Goal: Communication & Community: Share content

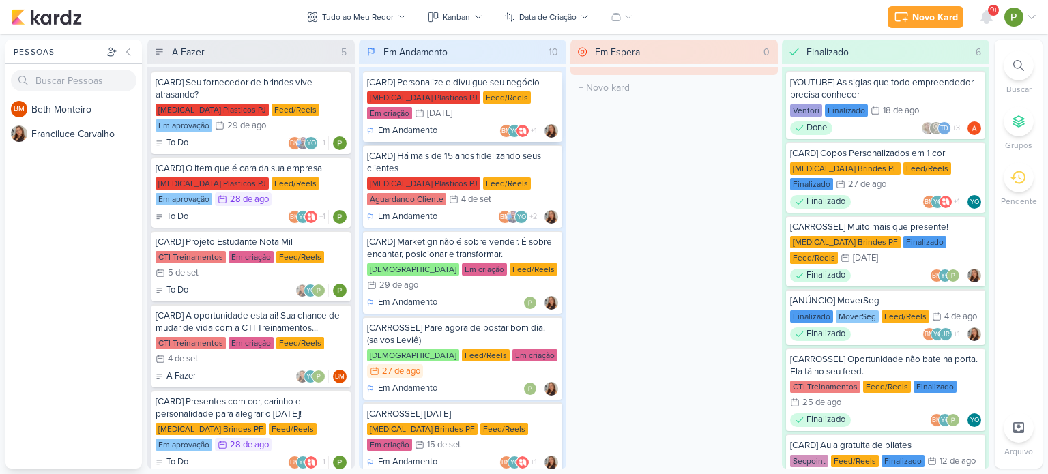
click at [457, 117] on div "[MEDICAL_DATA] Plasticos PJ Feed/Reels Em criação 30/8 [DATE]" at bounding box center [462, 106] width 191 height 30
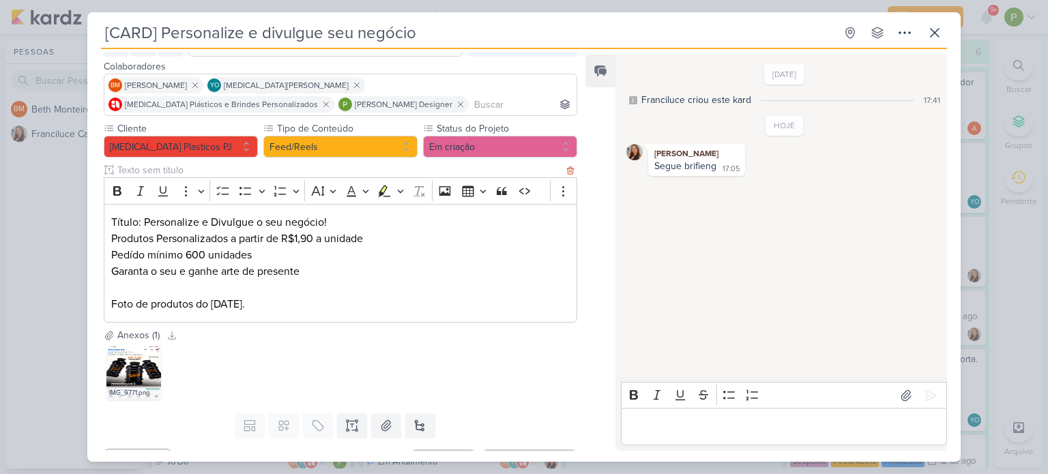
scroll to position [103, 0]
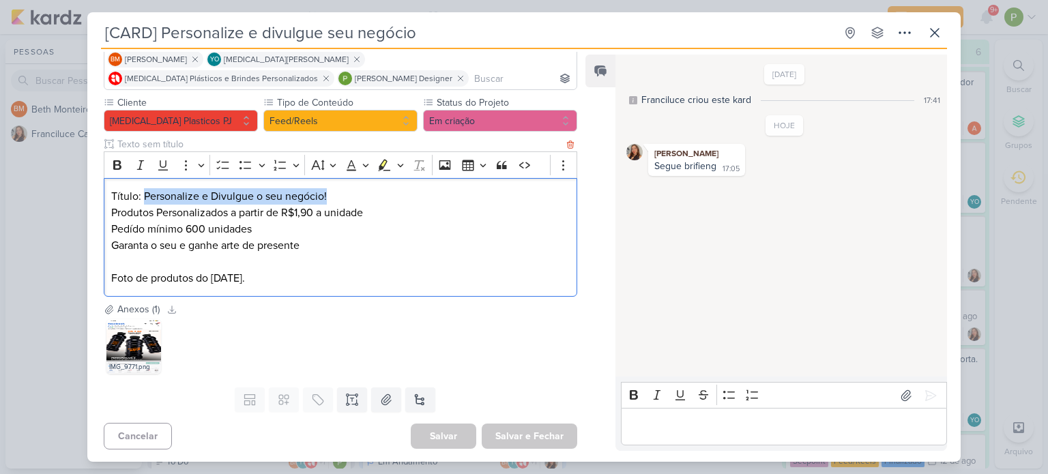
drag, startPoint x: 142, startPoint y: 195, endPoint x: 338, endPoint y: 194, distance: 196.4
click at [338, 194] on p "Título: Personalize e Divulgue o seu negócio! Produtos Personalizados a partir …" at bounding box center [340, 237] width 458 height 98
copy p "Personalize e Divulgue o seu negócio!"
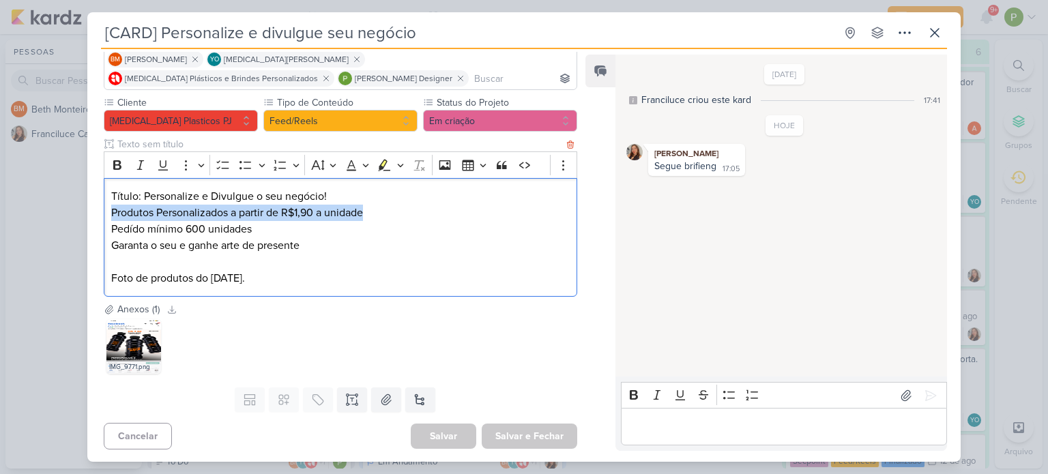
drag, startPoint x: 110, startPoint y: 213, endPoint x: 371, endPoint y: 207, distance: 260.6
click at [371, 207] on p "Título: Personalize e Divulgue o seu negócio! Produtos Personalizados a partir …" at bounding box center [340, 237] width 458 height 98
copy p "Produtos Personalizados a partir de R$1,90 a unidade"
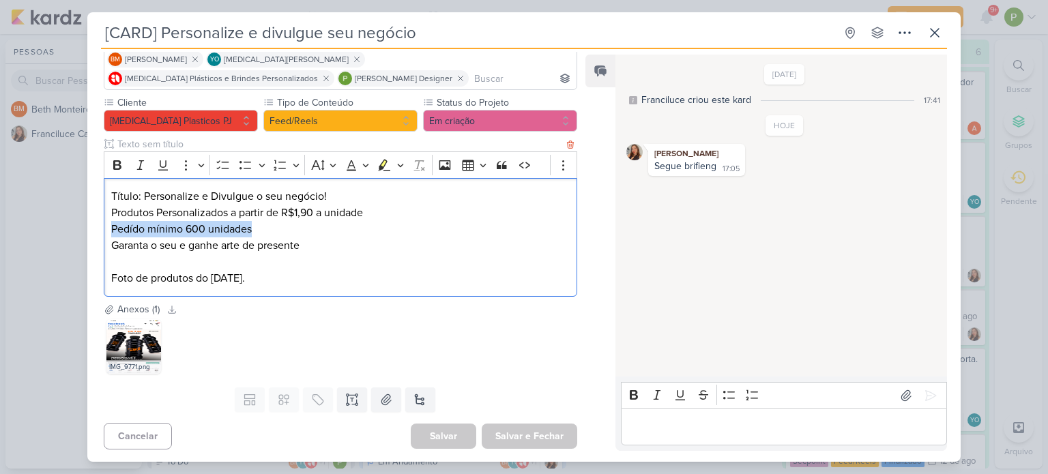
drag, startPoint x: 110, startPoint y: 227, endPoint x: 250, endPoint y: 226, distance: 140.5
click at [250, 226] on div "Título: Personalize e Divulgue o seu negócio! Produtos Personalizados a partir …" at bounding box center [340, 237] width 473 height 119
copy p "Pedído mínimo 600 unidades"
drag, startPoint x: 112, startPoint y: 240, endPoint x: 308, endPoint y: 243, distance: 196.4
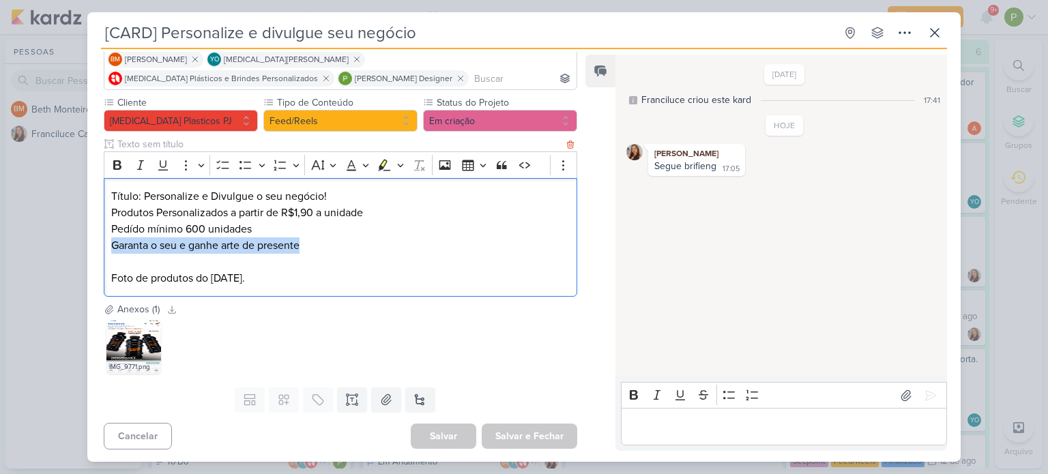
click at [308, 243] on p "Título: Personalize e Divulgue o seu negócio! Produtos Personalizados a partir …" at bounding box center [340, 237] width 458 height 98
copy p "Garanta o seu e ganhe arte de presente"
click at [906, 390] on icon at bounding box center [906, 396] width 14 height 14
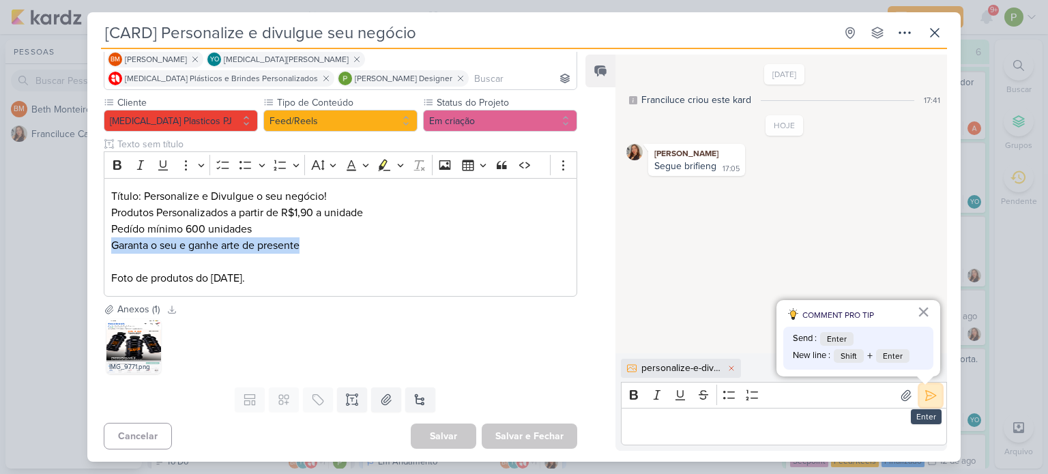
click at [930, 392] on icon at bounding box center [930, 396] width 14 height 14
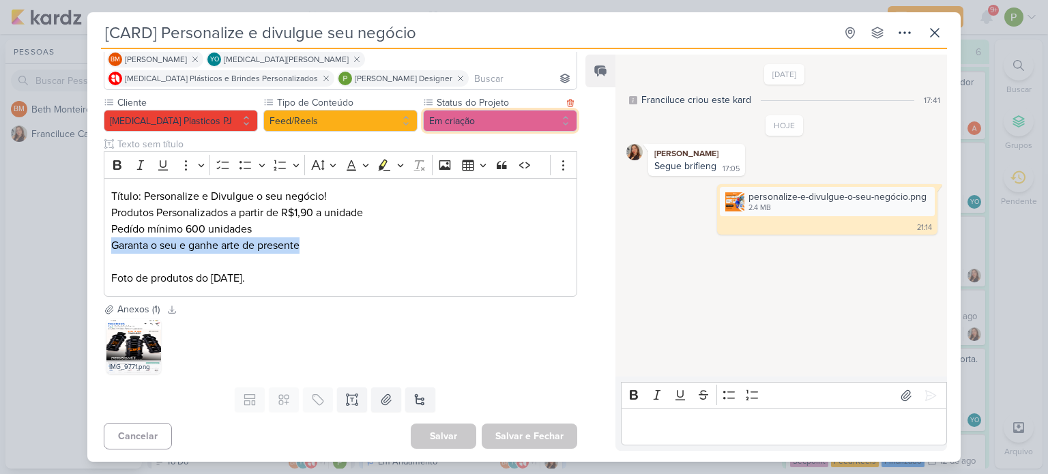
click at [520, 123] on button "Em criação" at bounding box center [500, 121] width 154 height 22
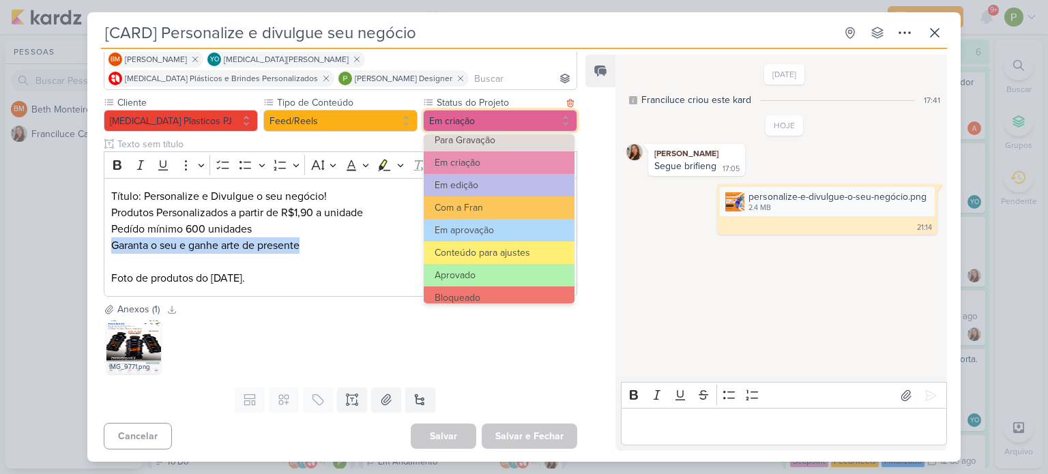
scroll to position [136, 0]
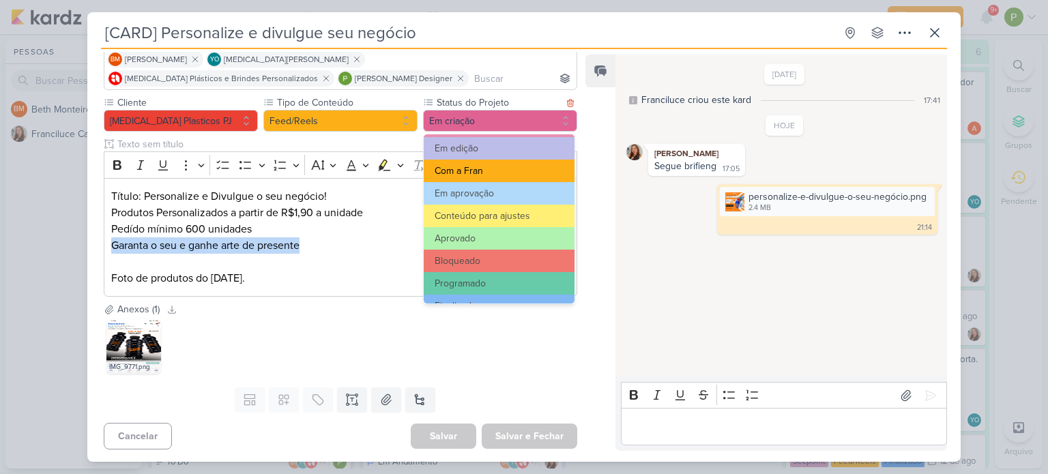
click at [483, 167] on button "Com a Fran" at bounding box center [499, 171] width 151 height 23
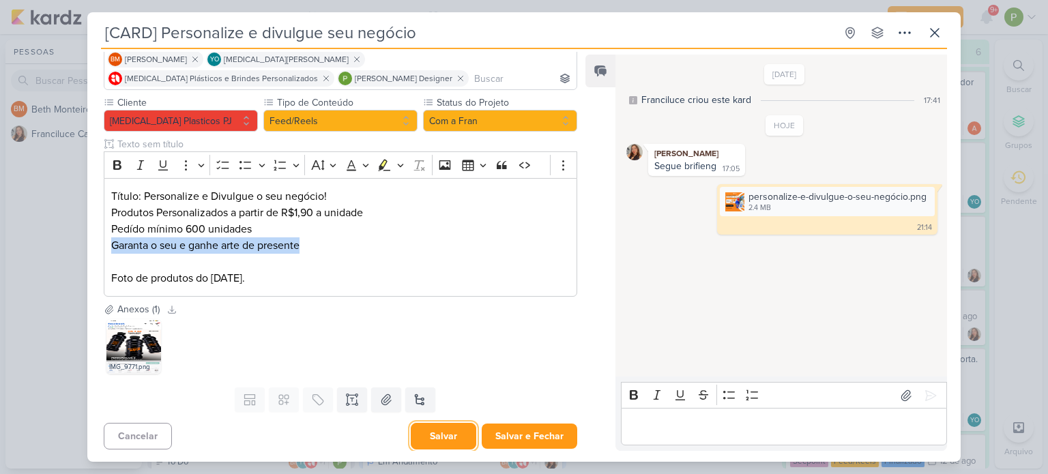
click at [451, 428] on button "Salvar" at bounding box center [443, 436] width 65 height 27
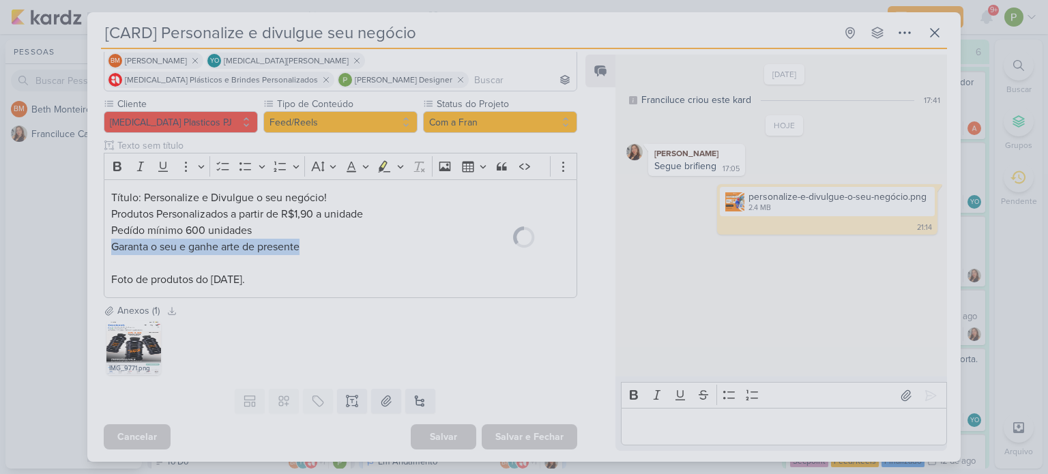
scroll to position [103, 0]
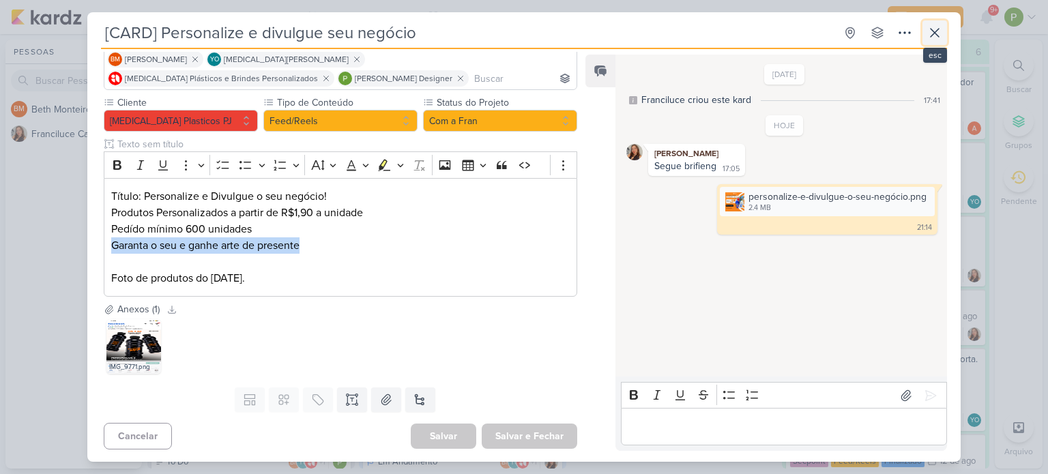
click at [940, 40] on icon at bounding box center [934, 33] width 16 height 16
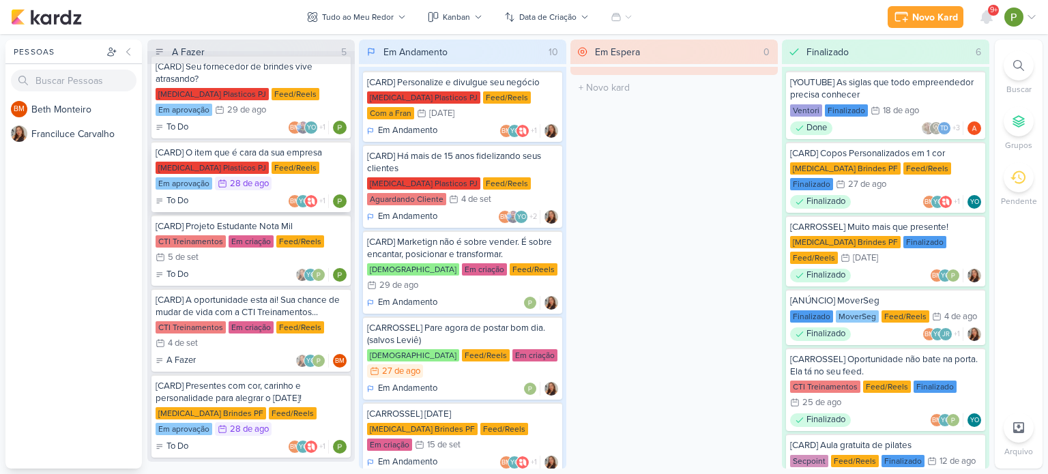
scroll to position [32, 0]
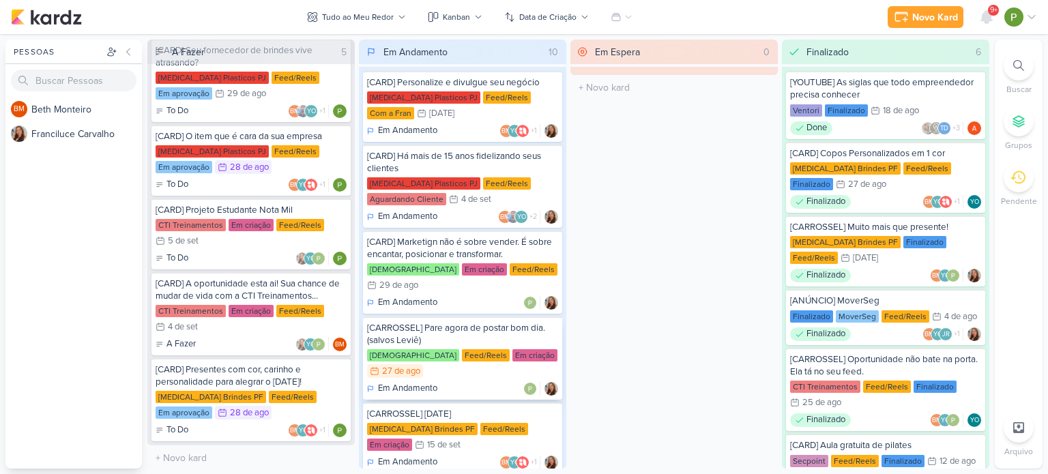
click at [507, 349] on div "[DEMOGRAPHIC_DATA] Feed/Reels Em criação 27/8 [DATE]" at bounding box center [462, 364] width 191 height 30
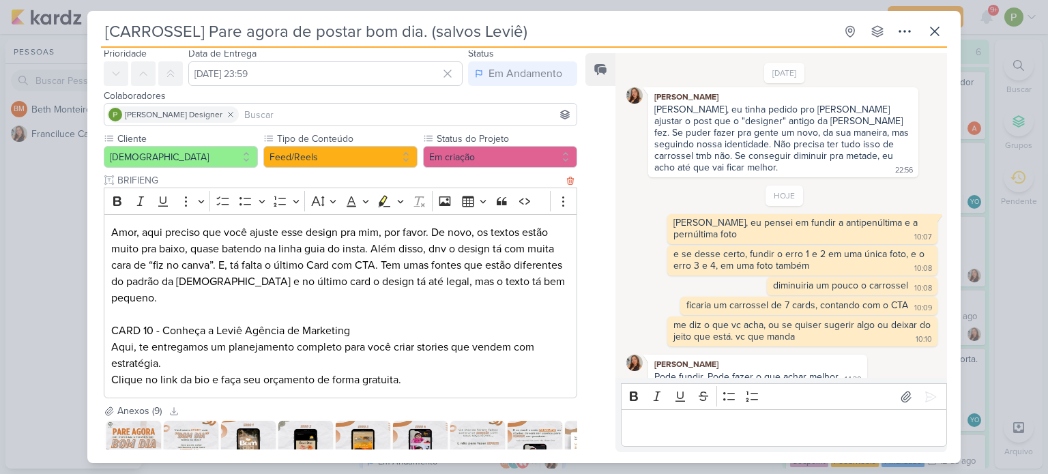
scroll to position [139, 0]
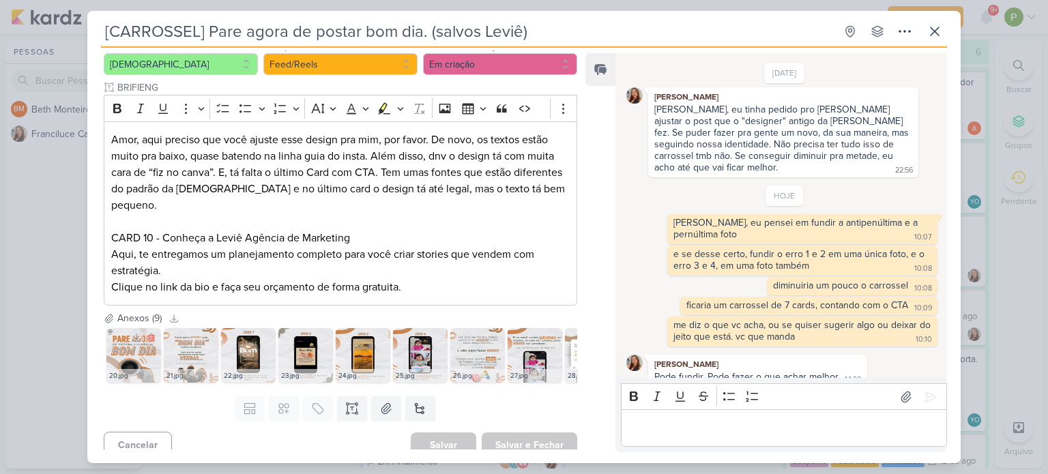
click at [120, 338] on img at bounding box center [133, 355] width 55 height 55
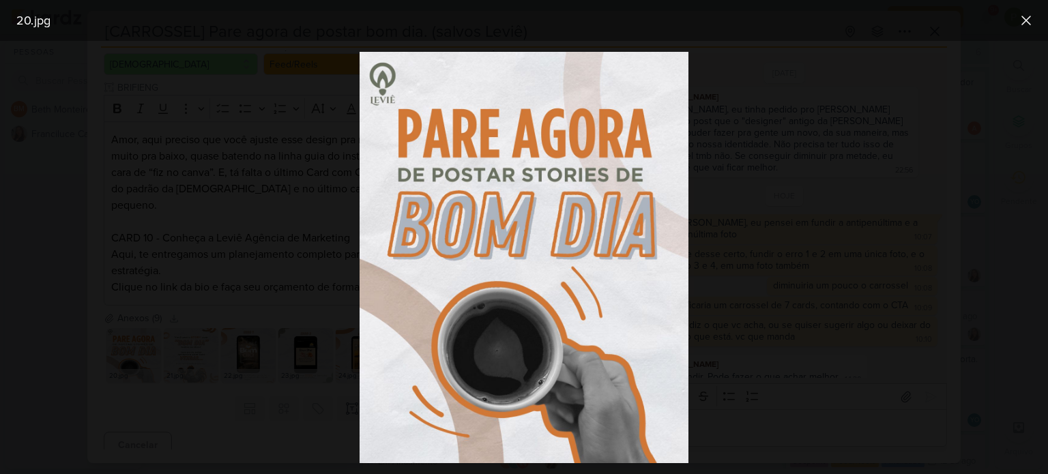
click at [262, 201] on div at bounding box center [524, 257] width 1048 height 433
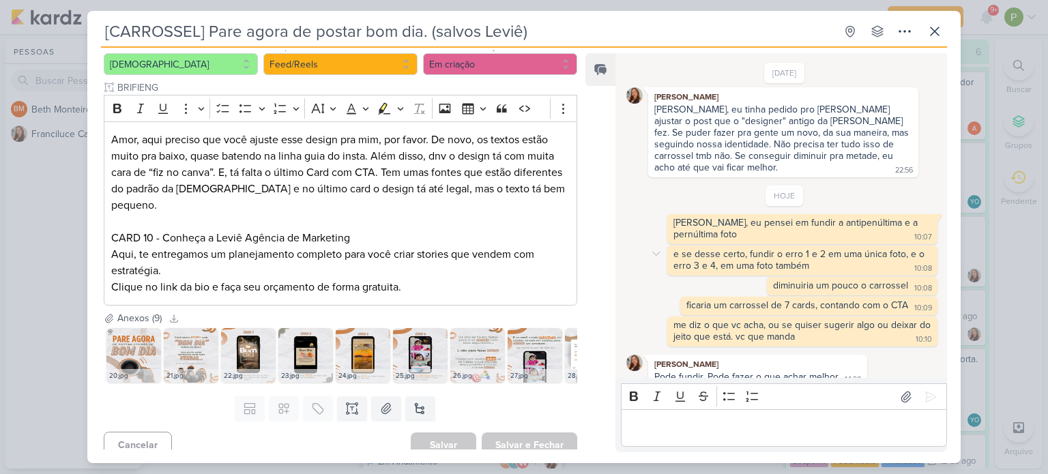
scroll to position [0, 0]
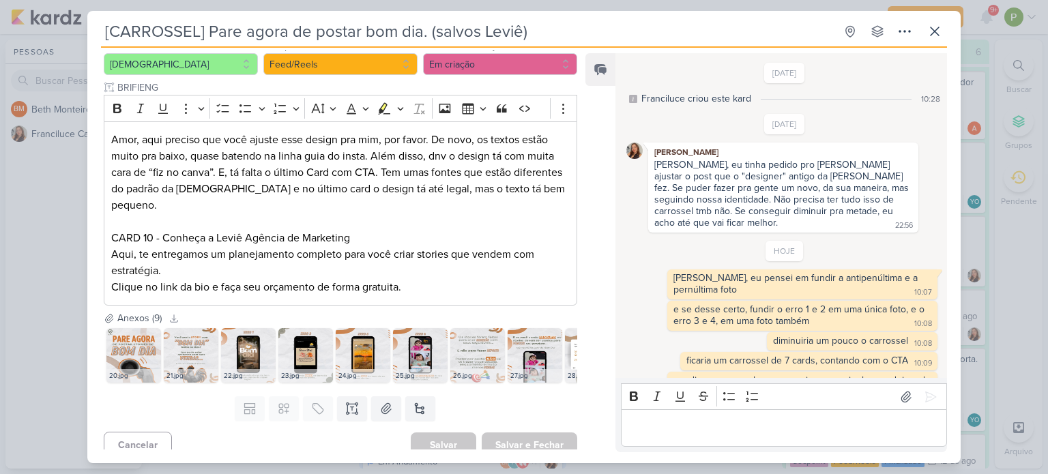
click at [57, 231] on div "[CARROSSEL] Pare agora de postar bom dia. (salvos Leviê) Criado por Franciluce" at bounding box center [524, 237] width 1048 height 474
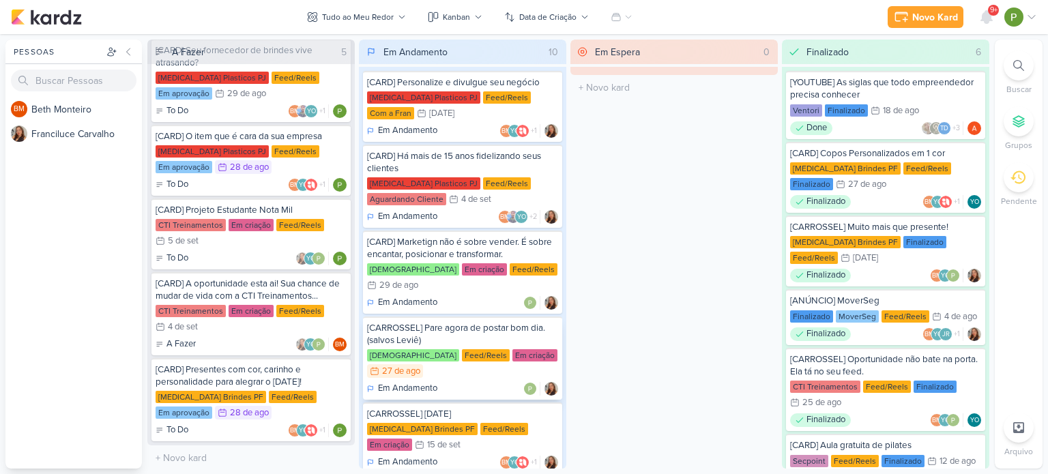
click at [483, 322] on div "[CARROSSEL] Pare agora de postar bom dia. (salvos Leviê)" at bounding box center [462, 334] width 191 height 25
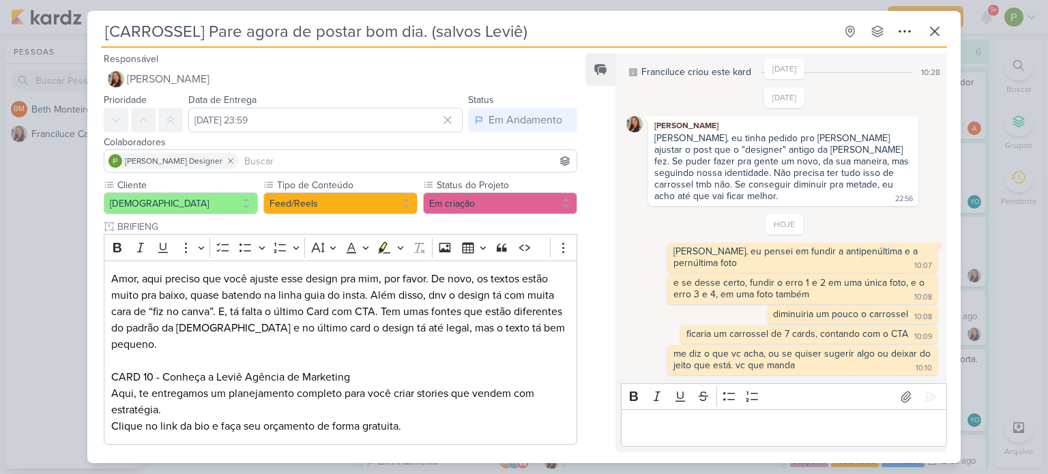
scroll to position [55, 0]
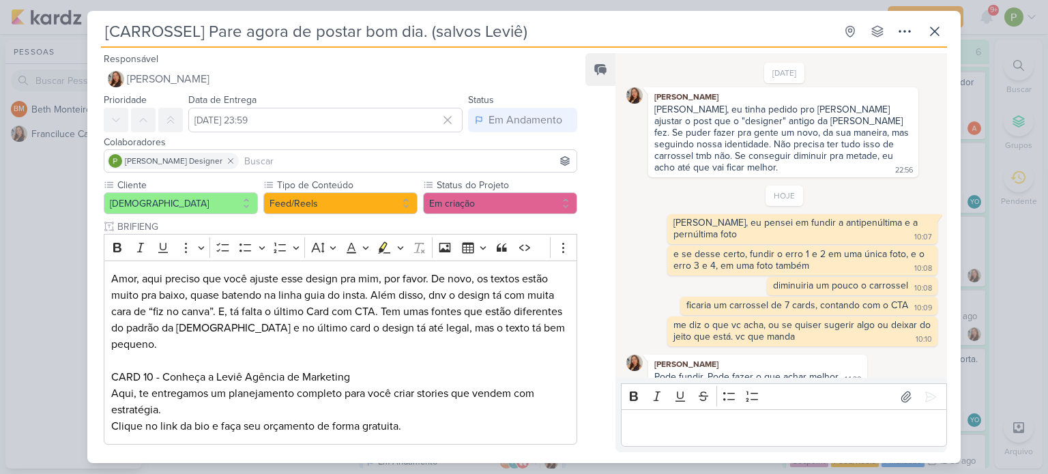
click at [29, 195] on div "[CARROSSEL] Pare agora de postar bom dia. (salvos Leviê) Criado por Franciluce" at bounding box center [524, 237] width 1048 height 474
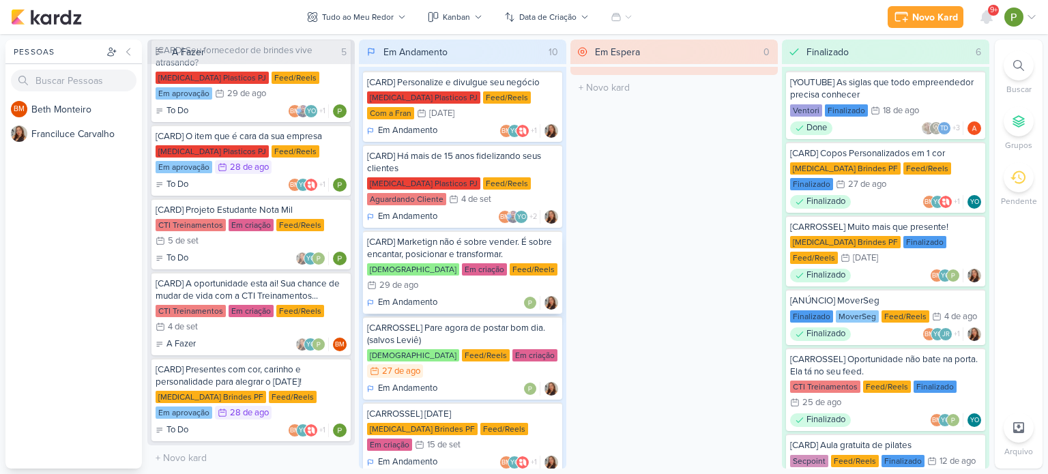
click at [453, 261] on div "[CARD] Marketign não é sobre vender. É sobre encantar, posicionar e transformar…" at bounding box center [462, 272] width 199 height 83
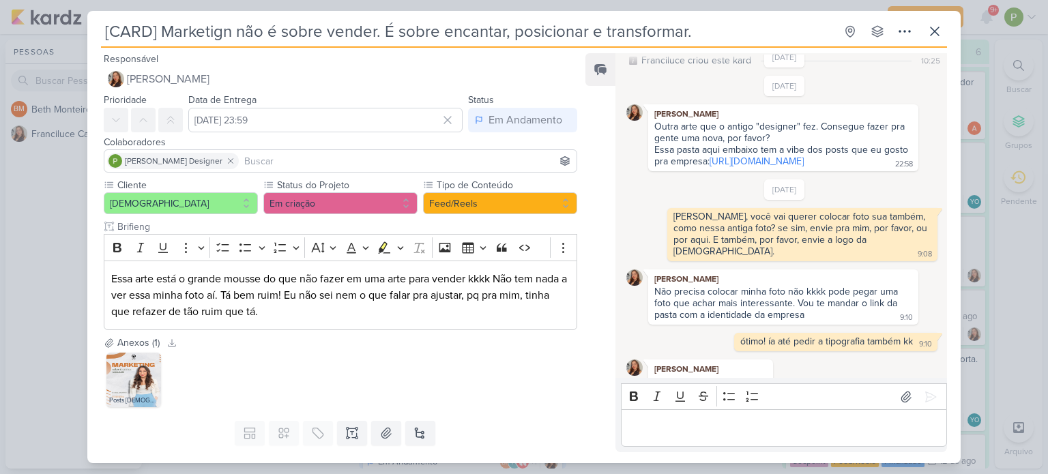
scroll to position [0, 0]
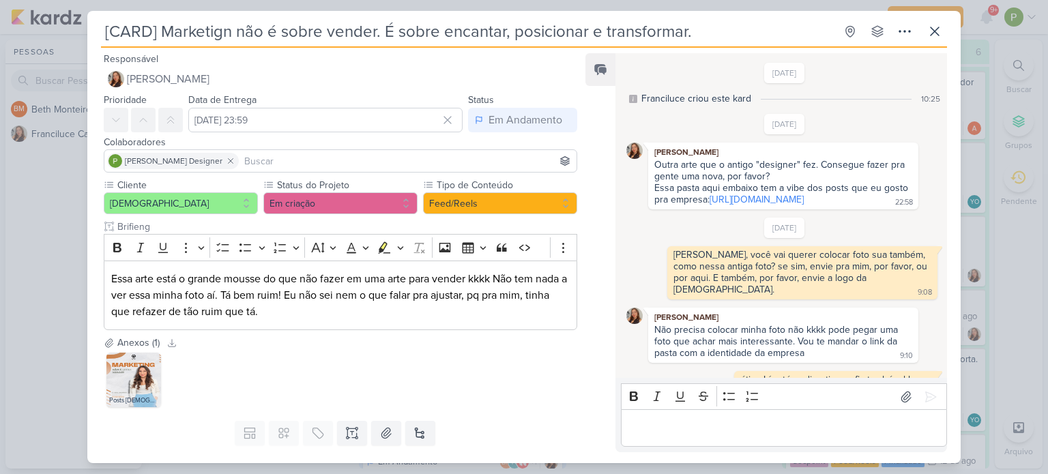
drag, startPoint x: 728, startPoint y: 210, endPoint x: 577, endPoint y: 57, distance: 215.6
click at [728, 205] on link "[URL][DOMAIN_NAME]" at bounding box center [756, 200] width 94 height 12
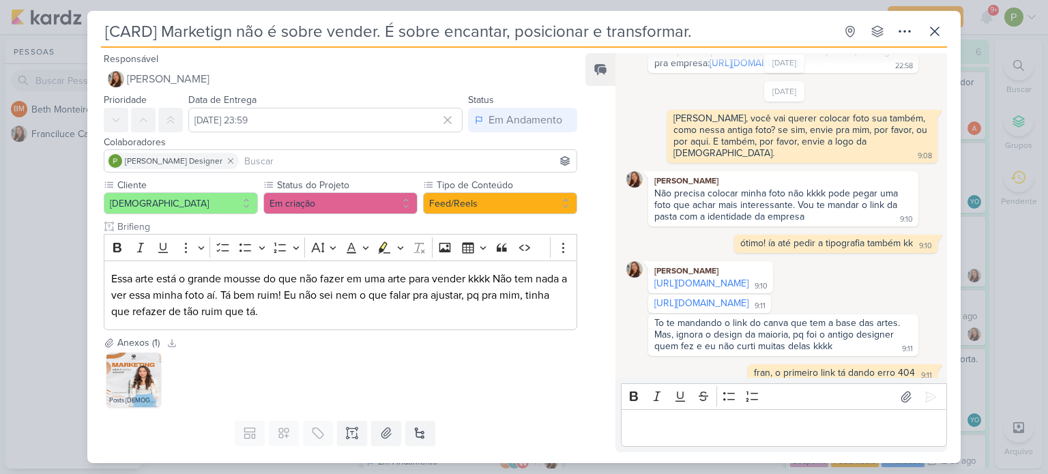
scroll to position [205, 0]
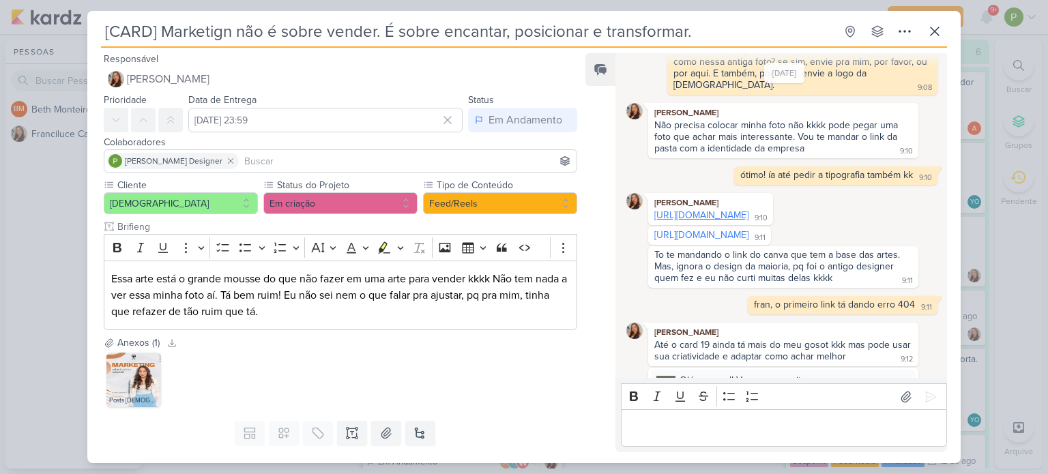
click at [730, 221] on link "[URL][DOMAIN_NAME]" at bounding box center [701, 215] width 94 height 12
click at [715, 241] on link "[URL][DOMAIN_NAME]" at bounding box center [701, 235] width 94 height 12
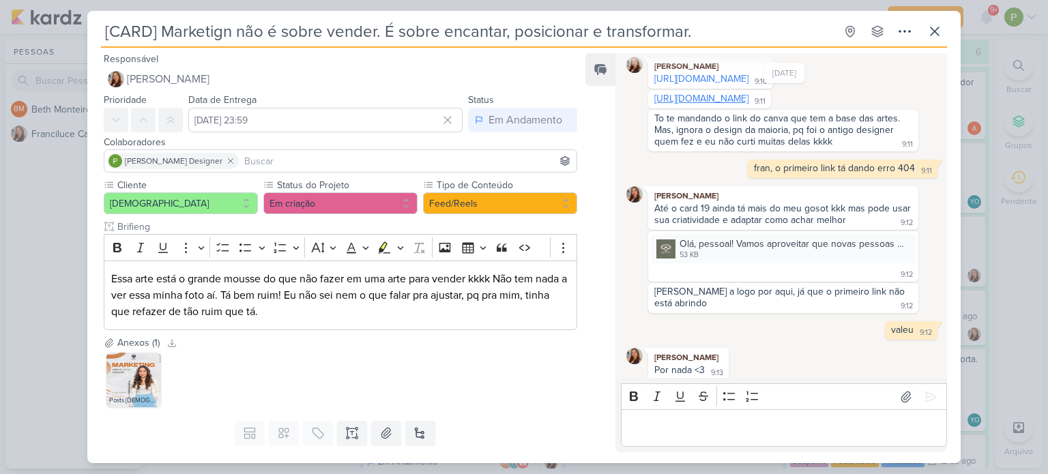
scroll to position [379, 0]
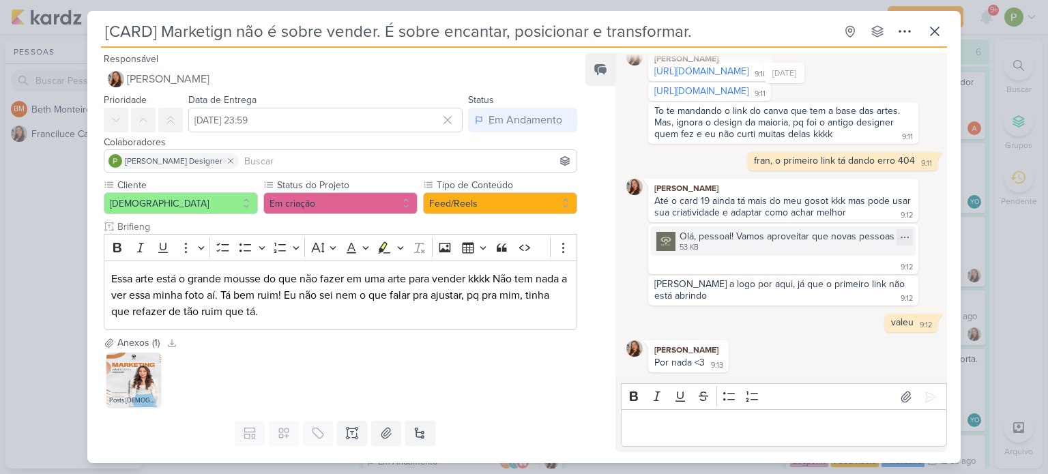
click at [698, 241] on div "Olá, pessoal! Vamos aproveitar que novas pessoas chegaram no nosso perfil e que…" at bounding box center [793, 236] width 228 height 14
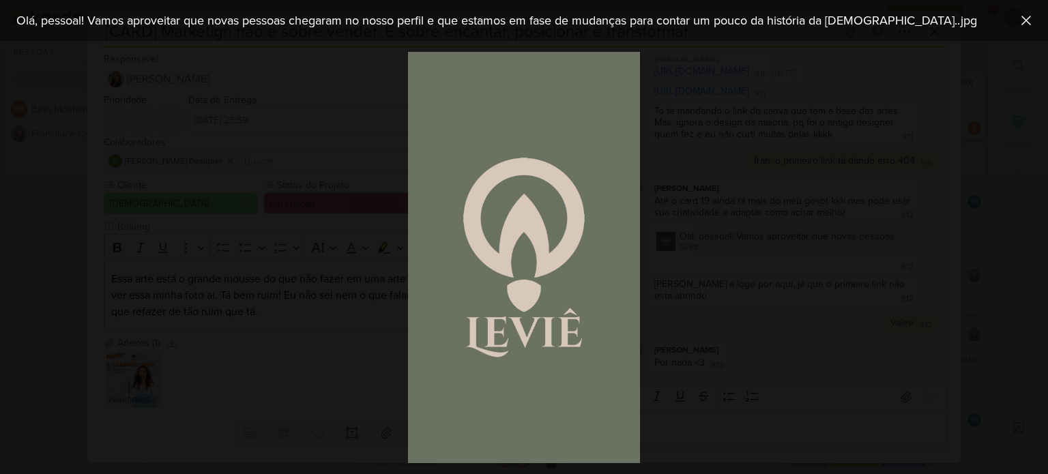
click at [769, 201] on div at bounding box center [524, 257] width 1048 height 433
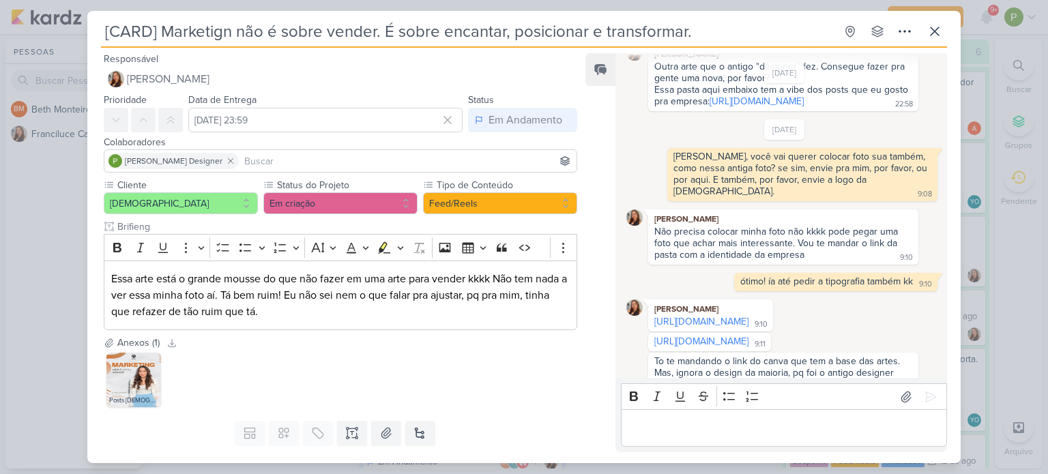
scroll to position [0, 0]
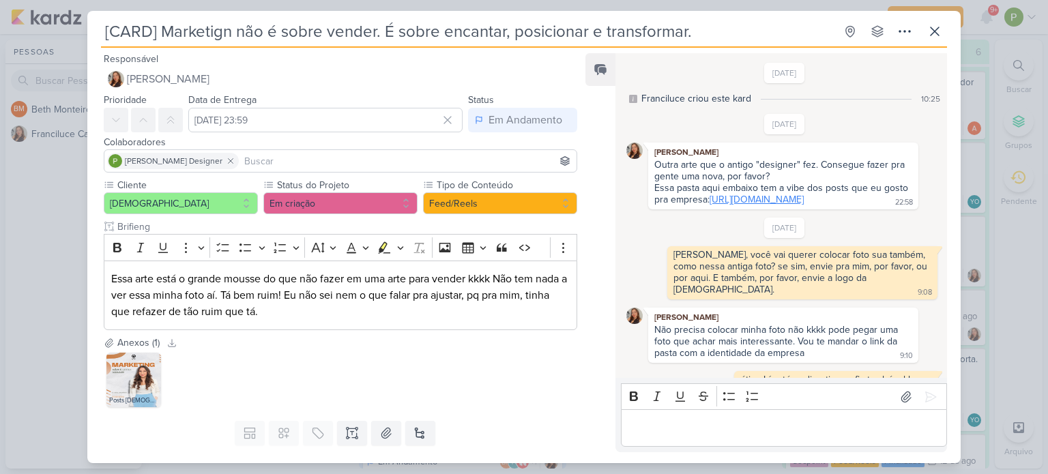
click at [713, 205] on link "[URL][DOMAIN_NAME]" at bounding box center [756, 200] width 94 height 12
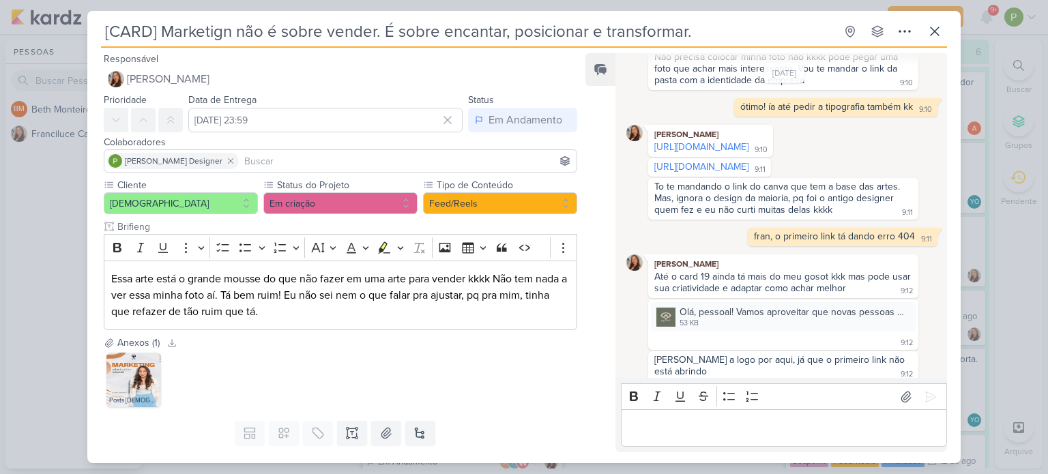
scroll to position [341, 0]
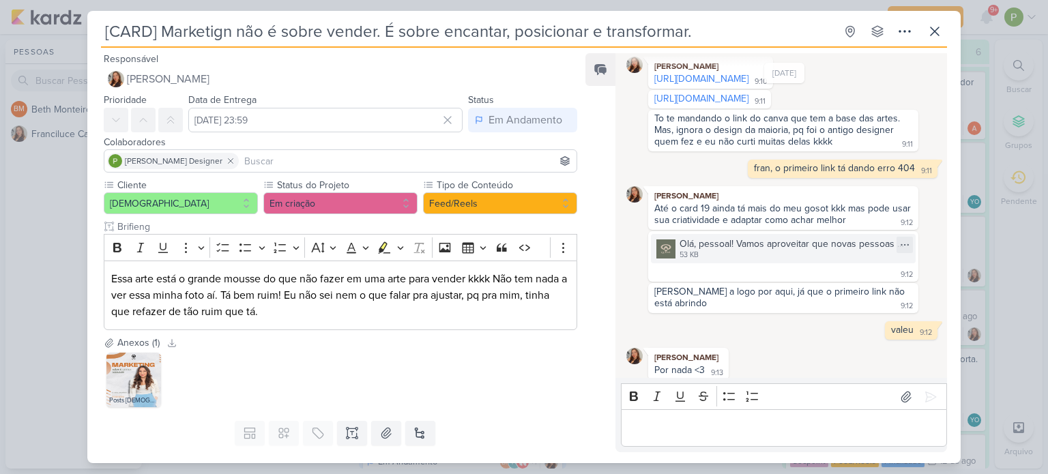
click at [712, 251] on div "Olá, pessoal! Vamos aproveitar que novas pessoas chegaram no nosso perfil e que…" at bounding box center [793, 244] width 228 height 14
